Goal: Navigation & Orientation: Understand site structure

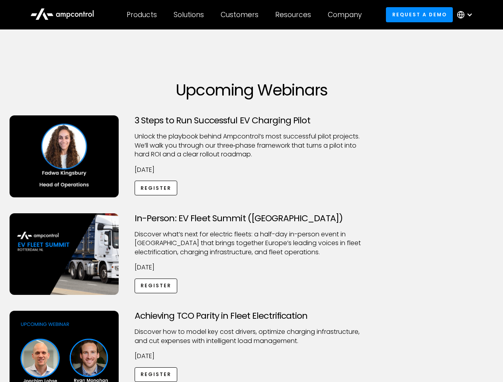
click at [245, 15] on div "Customers" at bounding box center [240, 14] width 38 height 9
click at [141, 15] on div "Products" at bounding box center [142, 14] width 30 height 9
click at [189, 15] on div "Solutions" at bounding box center [189, 14] width 30 height 9
click at [241, 15] on div "Customers" at bounding box center [240, 14] width 38 height 9
click at [295, 15] on div "Resources" at bounding box center [293, 14] width 36 height 9
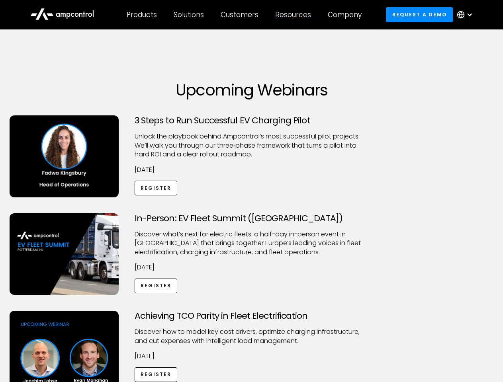
click at [347, 15] on div "Company" at bounding box center [345, 14] width 34 height 9
click at [467, 15] on div at bounding box center [469, 15] width 6 height 6
